Goal: Find specific page/section: Find specific page/section

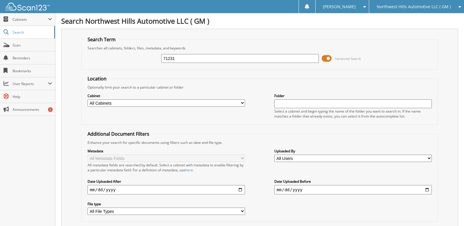
type input "71231"
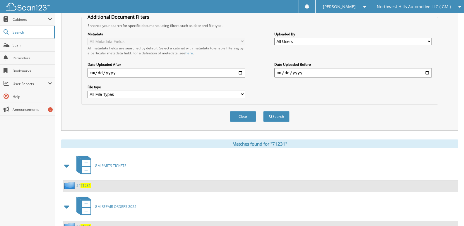
scroll to position [142, 0]
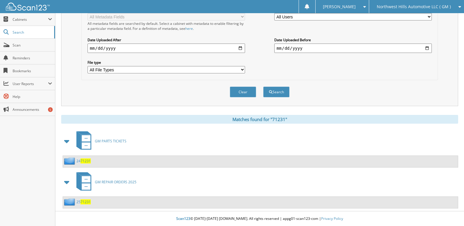
click at [87, 202] on span "71231" at bounding box center [85, 202] width 10 height 5
